Goal: Obtain resource: Obtain resource

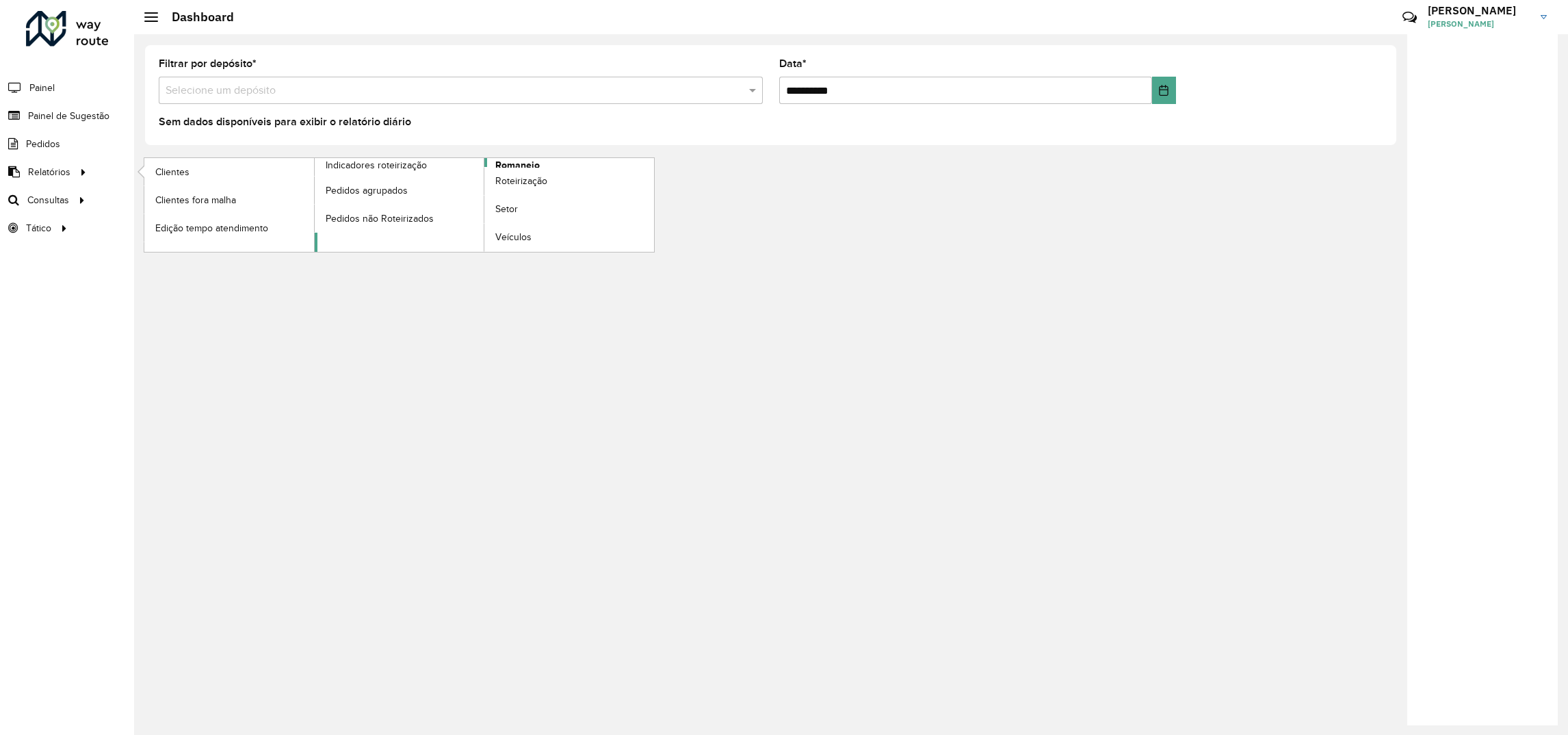
click at [397, 246] on link "Romaneio" at bounding box center [484, 204] width 340 height 94
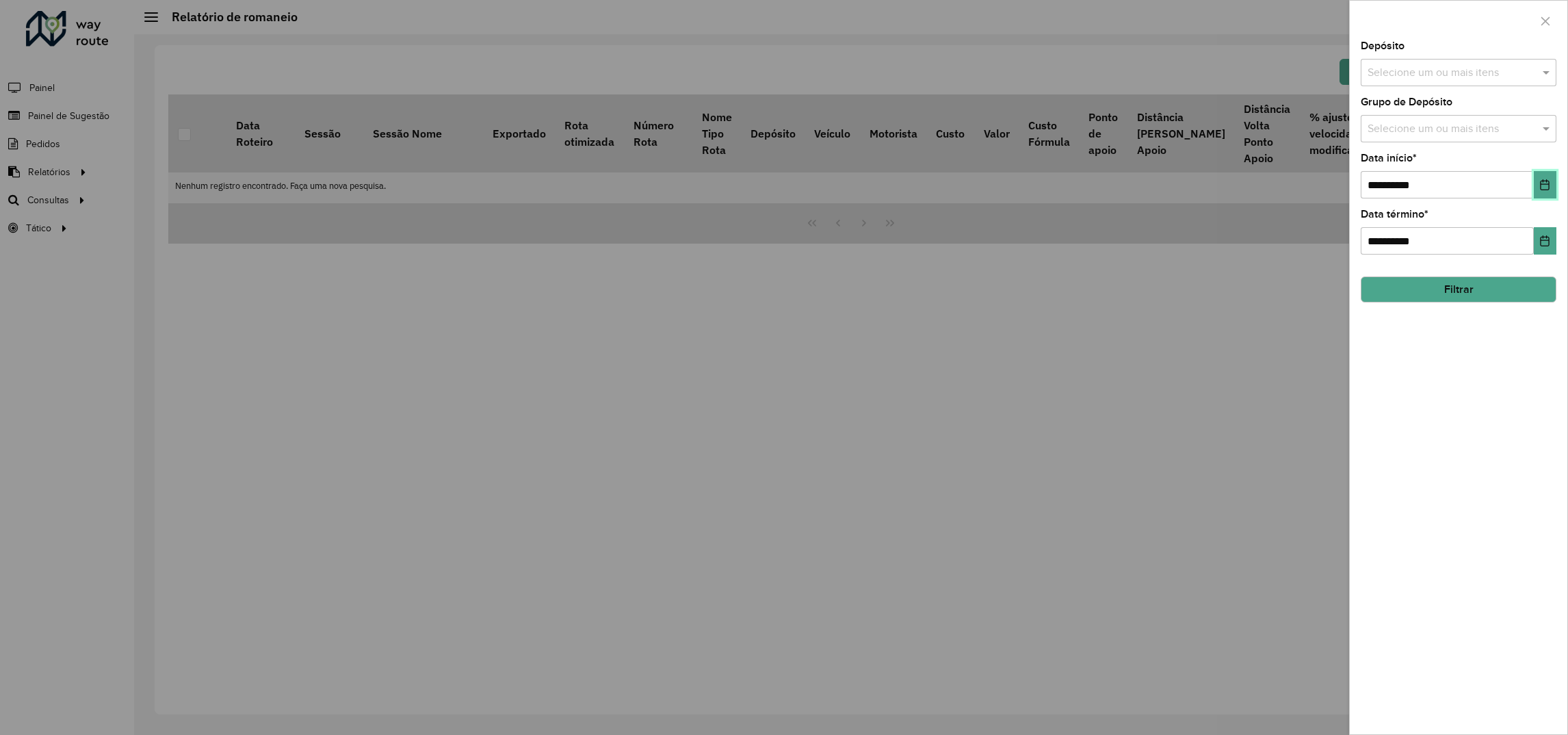
click at [1555, 187] on button "Choose Date" at bounding box center [1545, 185] width 22 height 27
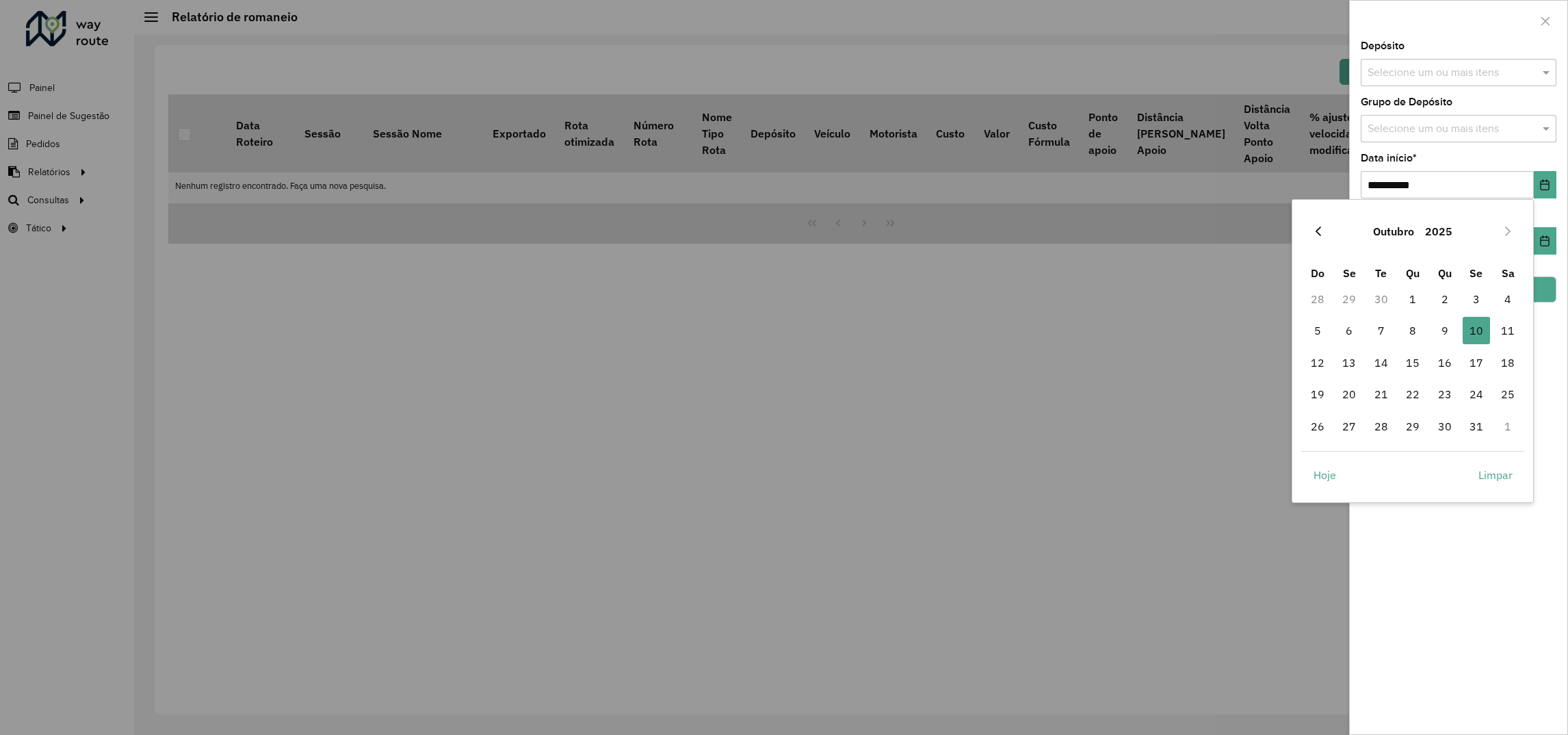
click at [1311, 236] on button "Previous Month" at bounding box center [1317, 231] width 22 height 22
click at [1313, 236] on icon "Previous Month" at bounding box center [1318, 231] width 11 height 11
click at [1308, 299] on span "1" at bounding box center [1317, 299] width 27 height 27
type input "**********"
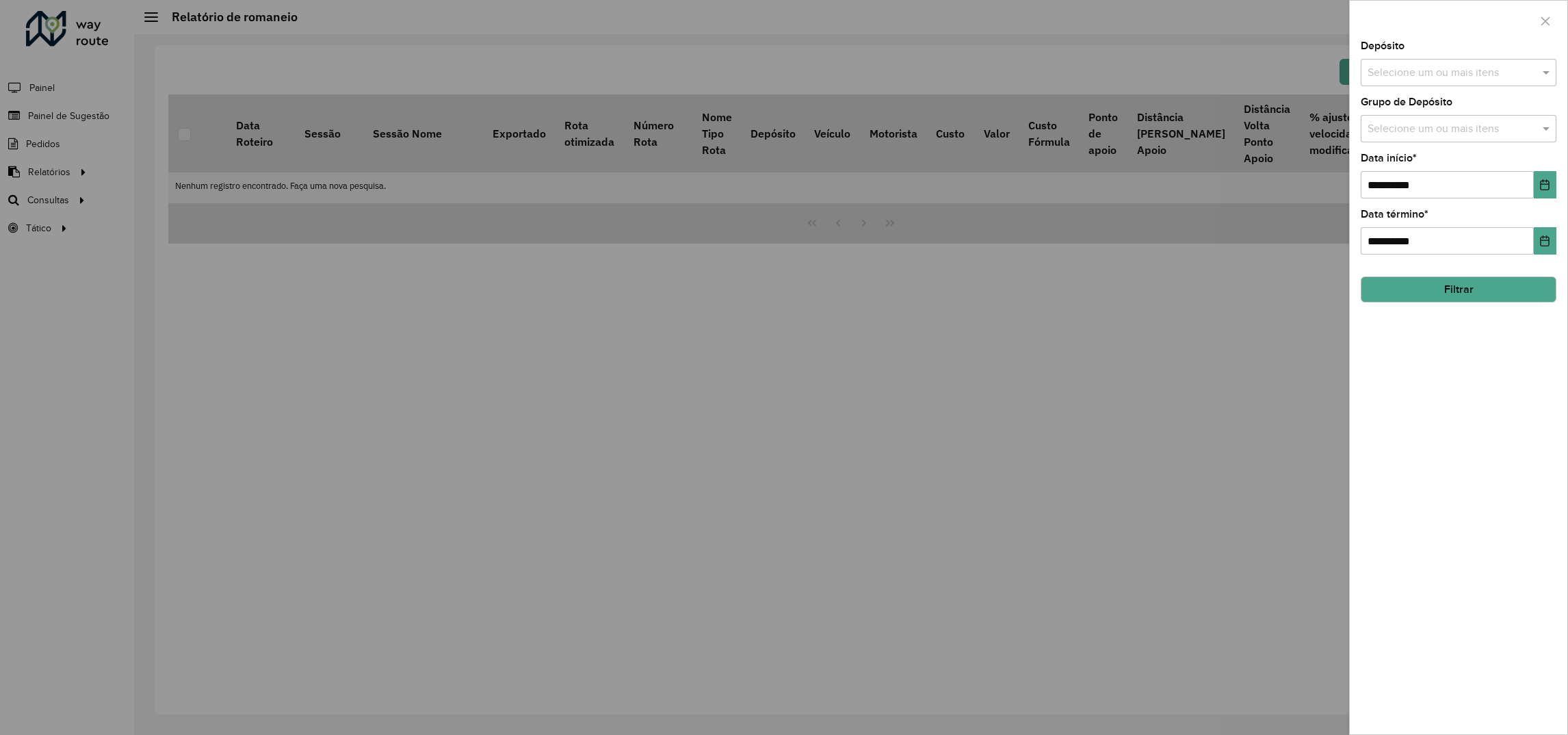
click at [1382, 57] on div "Depósito Selecione um ou mais itens" at bounding box center [1458, 63] width 195 height 45
click at [1382, 65] on input "text" at bounding box center [1451, 73] width 175 height 17
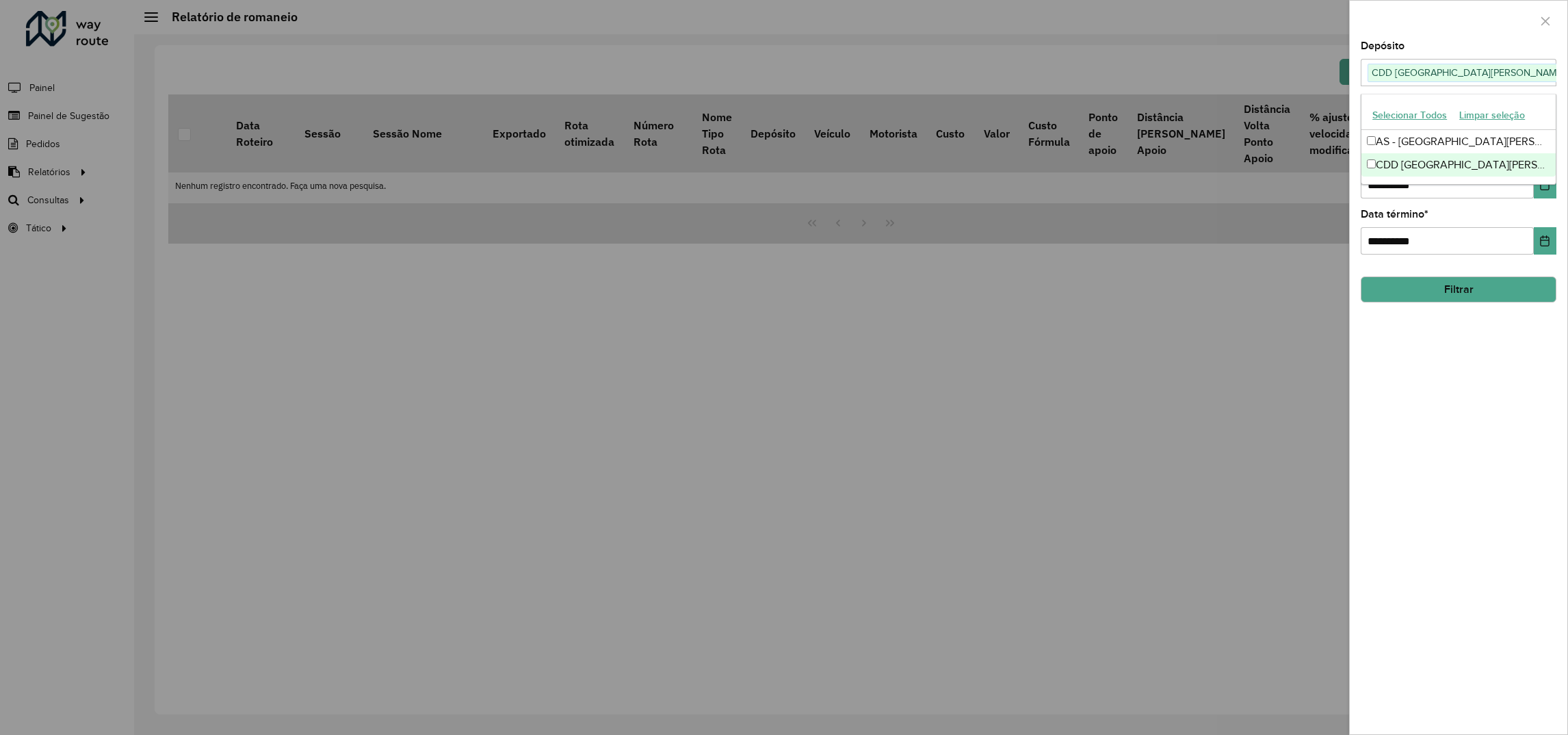
click at [1406, 303] on button "Filtrar" at bounding box center [1458, 289] width 195 height 26
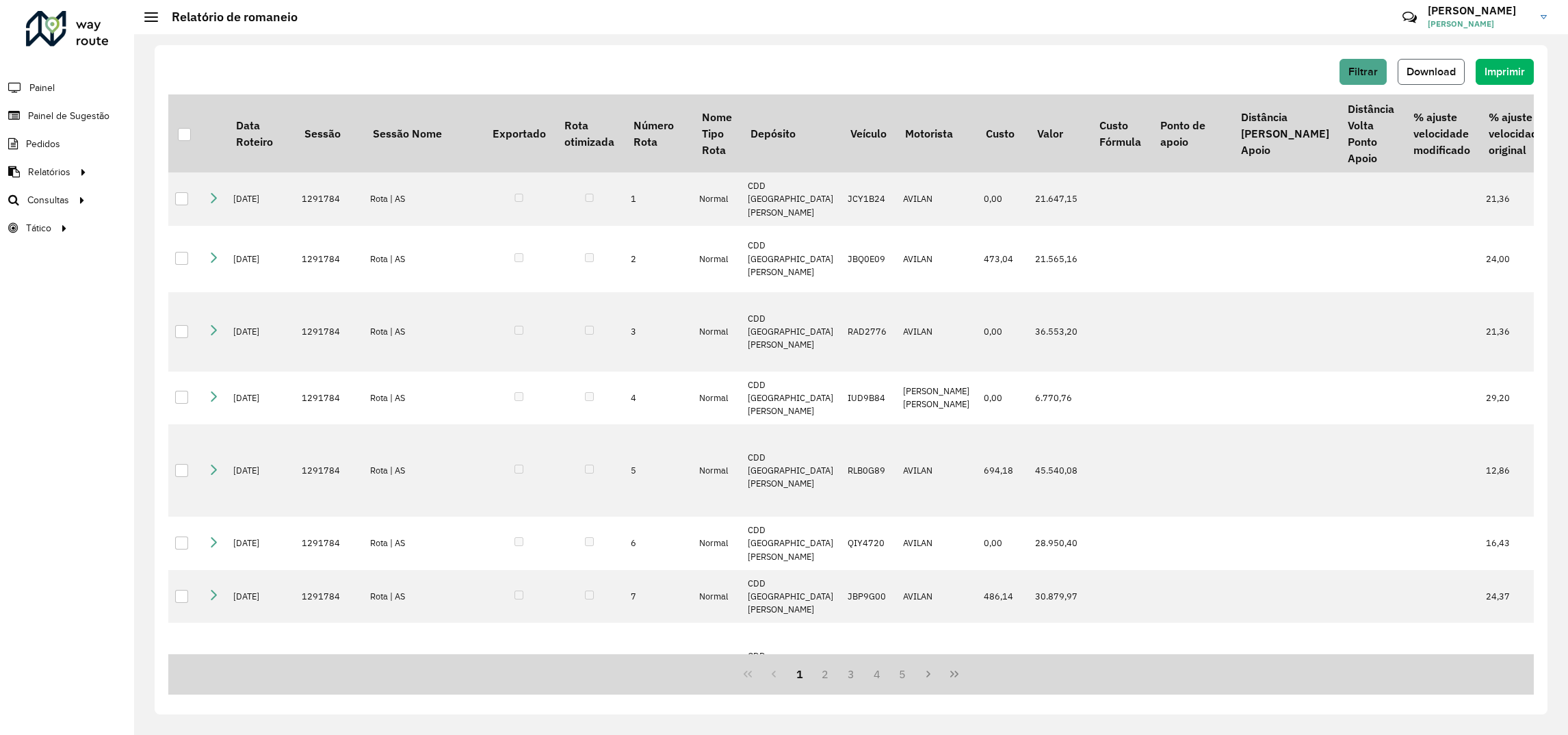
click at [1414, 71] on span "Download" at bounding box center [1431, 71] width 50 height 12
